Goal: Information Seeking & Learning: Learn about a topic

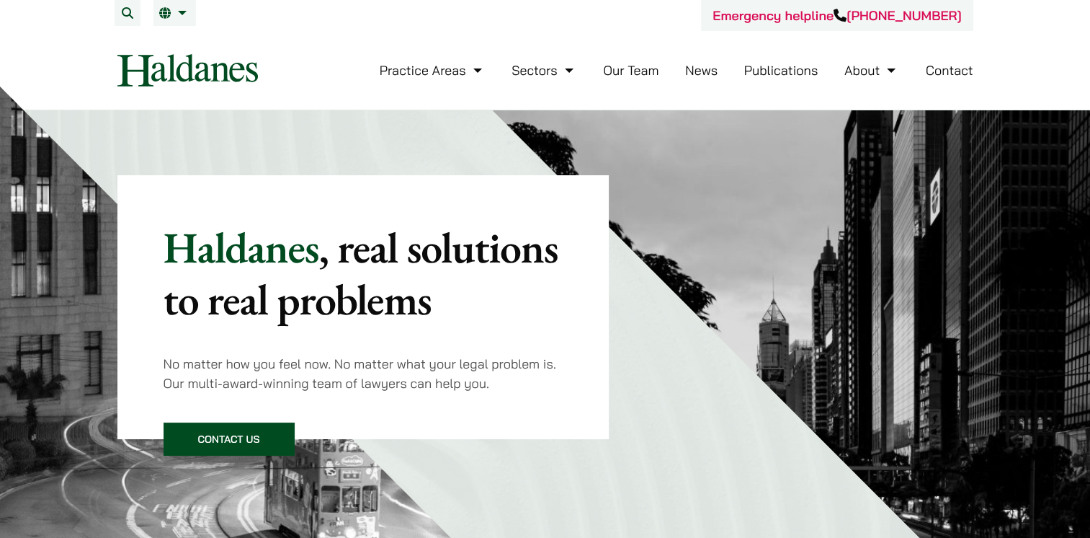
click at [635, 70] on link "Our Team" at bounding box center [630, 70] width 55 height 17
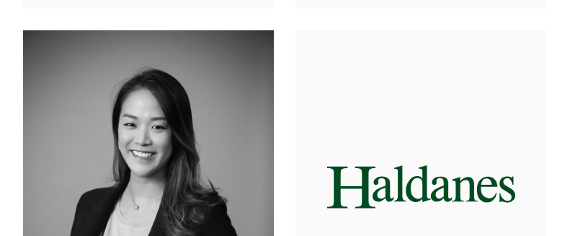
scroll to position [3302, 0]
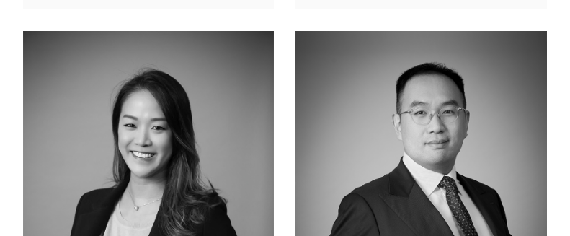
click at [180, 118] on img at bounding box center [148, 188] width 251 height 314
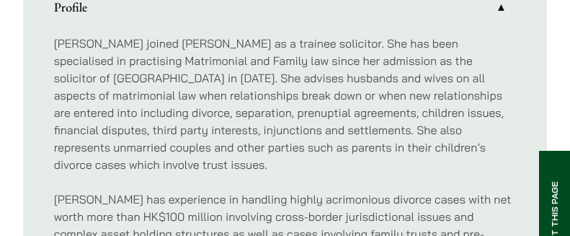
scroll to position [793, 0]
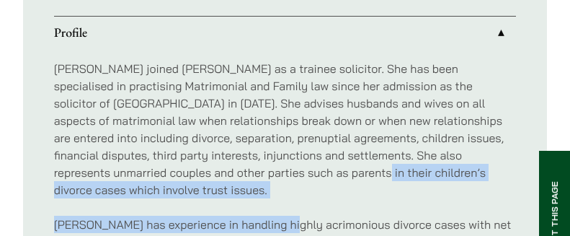
drag, startPoint x: 232, startPoint y: 173, endPoint x: 277, endPoint y: 188, distance: 47.2
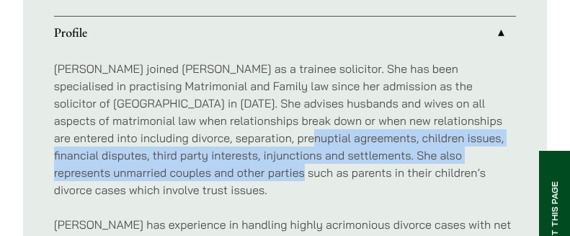
drag, startPoint x: 179, startPoint y: 142, endPoint x: 152, endPoint y: 166, distance: 35.7
click at [152, 166] on p "Patricia joined Haldanes as a trainee solicitor. She has been specialised in pr…" at bounding box center [285, 129] width 463 height 138
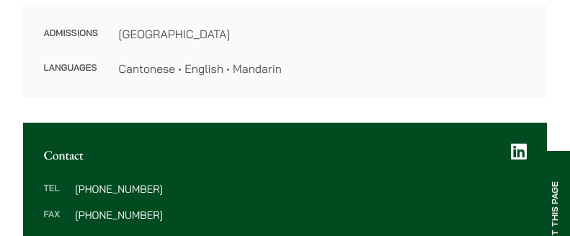
scroll to position [399, 0]
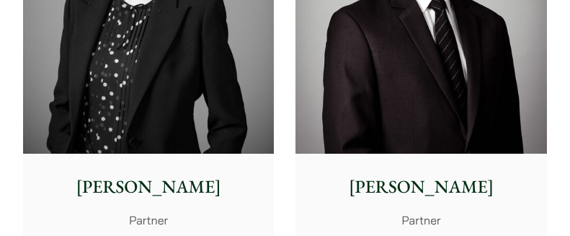
scroll to position [3951, 0]
